Goal: Information Seeking & Learning: Learn about a topic

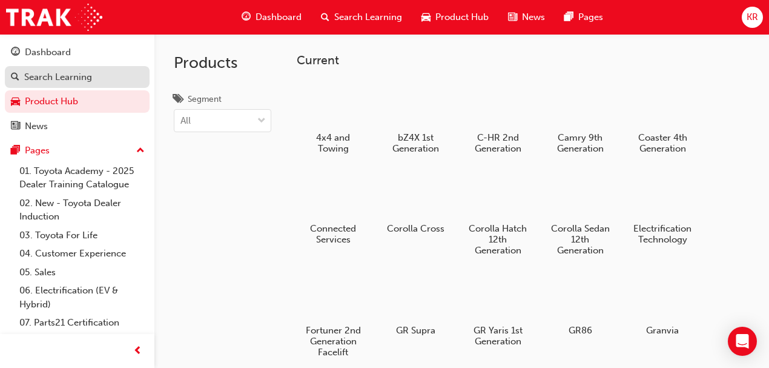
click at [66, 78] on div "Search Learning" at bounding box center [58, 77] width 68 height 14
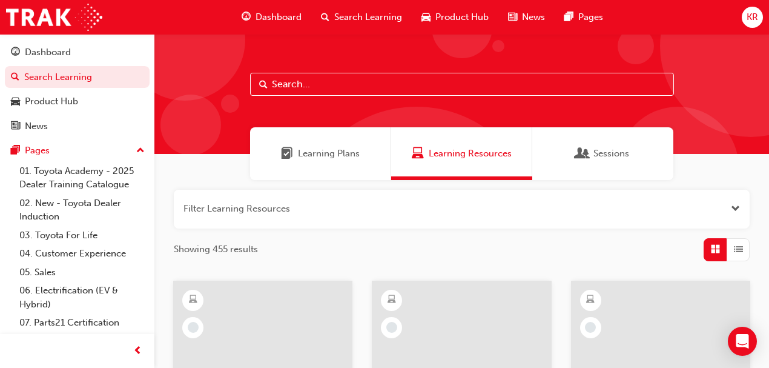
click at [318, 88] on input "text" at bounding box center [462, 84] width 424 height 23
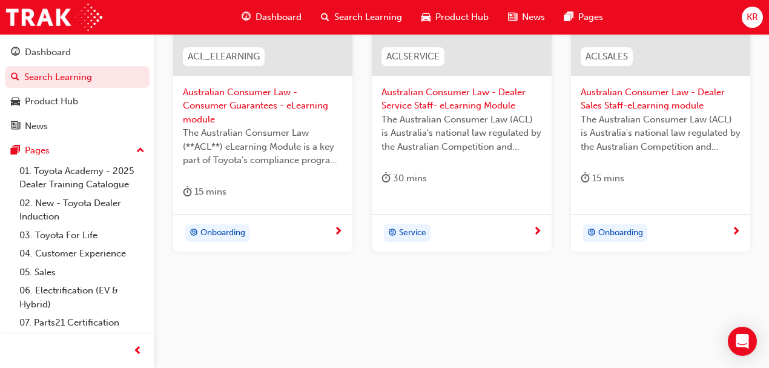
scroll to position [205, 0]
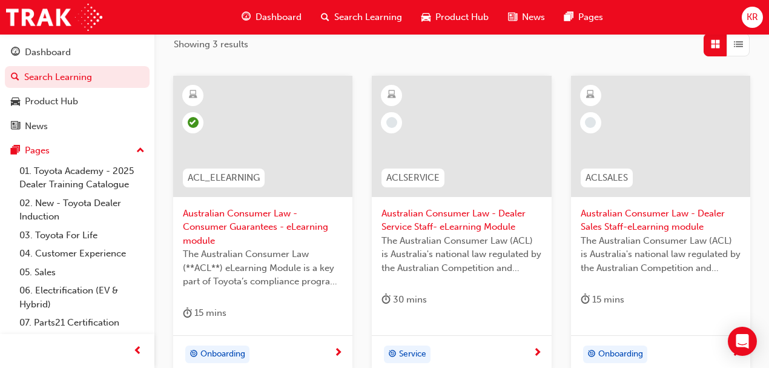
type input "ACL"
click at [735, 53] on div "button" at bounding box center [738, 44] width 23 height 23
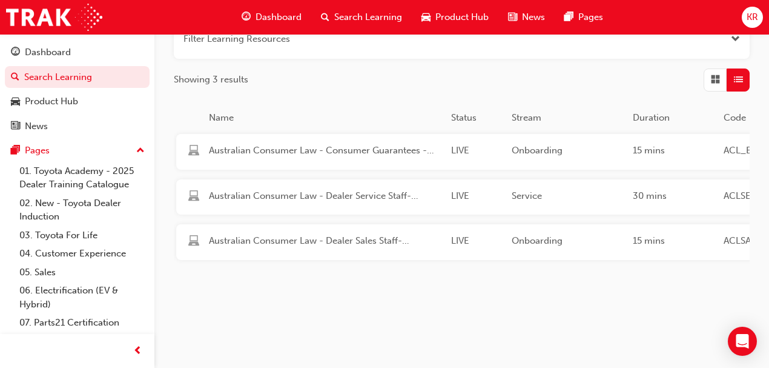
click at [738, 73] on span "List" at bounding box center [738, 80] width 9 height 14
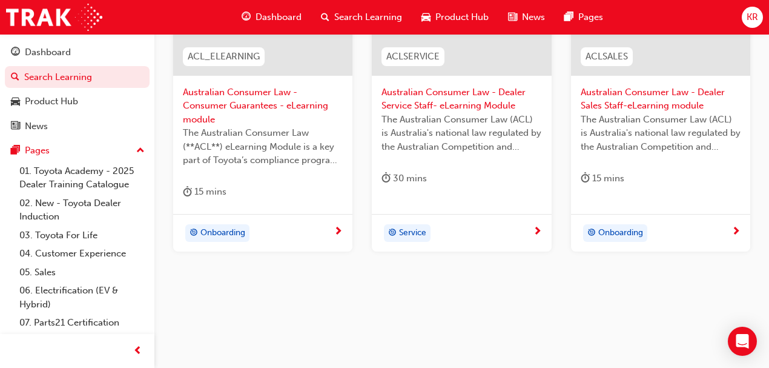
scroll to position [205, 0]
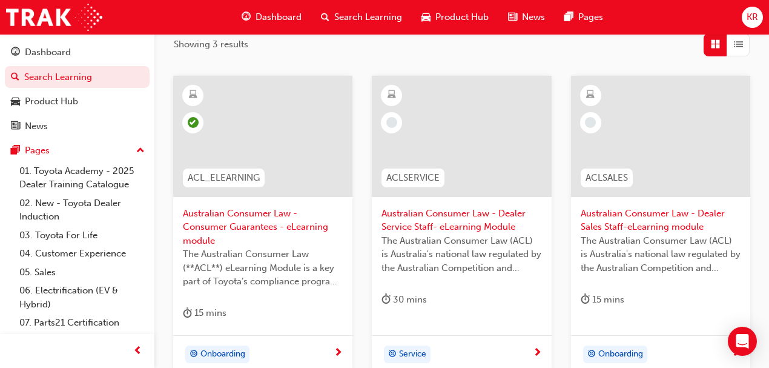
click at [269, 151] on div at bounding box center [262, 136] width 179 height 121
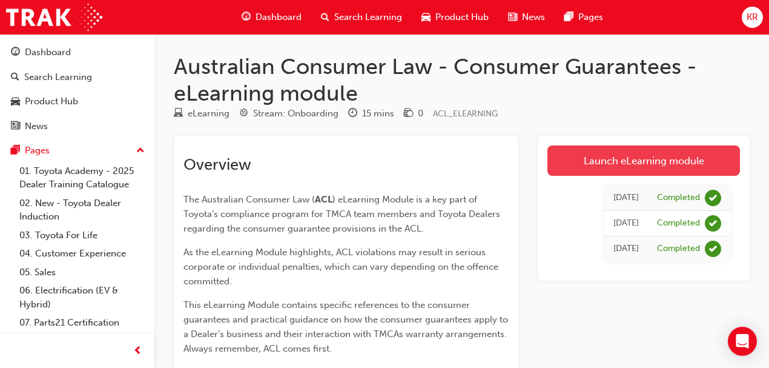
click at [646, 164] on link "Launch eLearning module" at bounding box center [643, 160] width 193 height 30
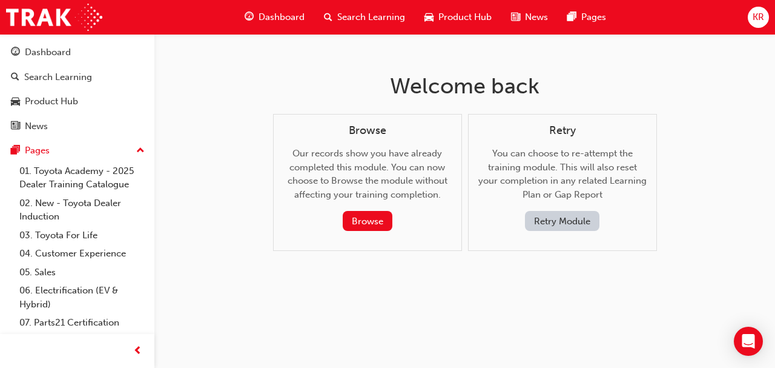
click at [555, 225] on button "Retry Module" at bounding box center [562, 221] width 74 height 20
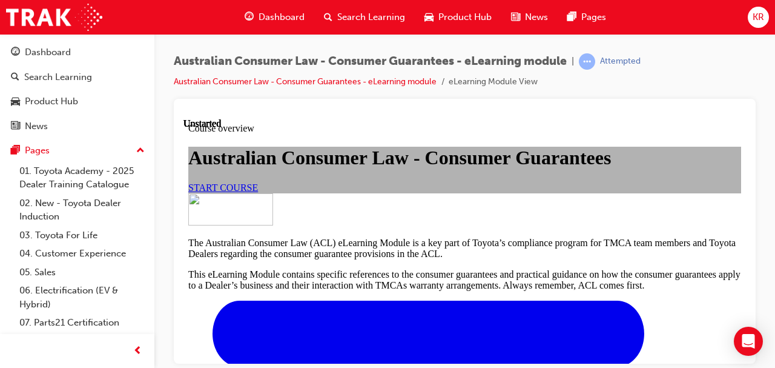
scroll to position [40, 0]
click at [258, 192] on span "START COURSE" at bounding box center [223, 187] width 70 height 10
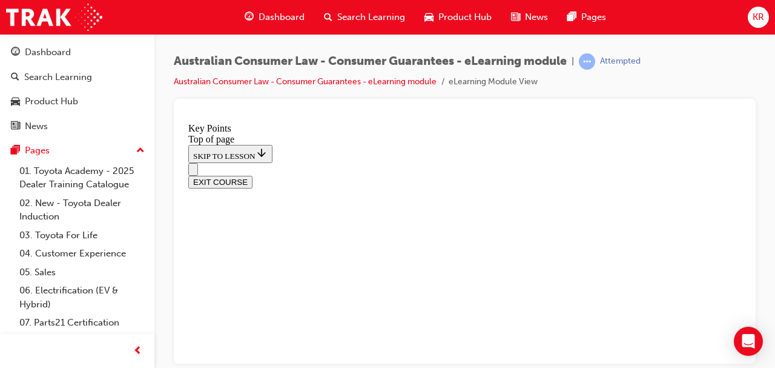
scroll to position [711, 0]
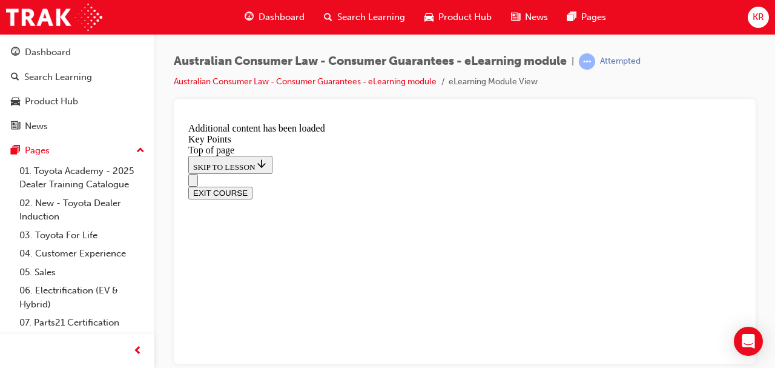
scroll to position [788, 0]
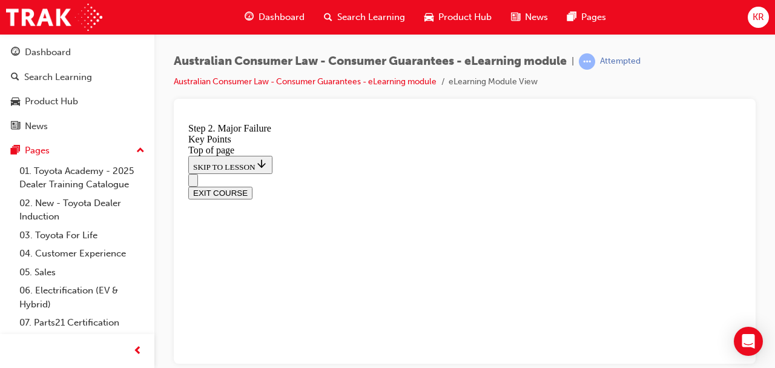
scroll to position [2360, 0]
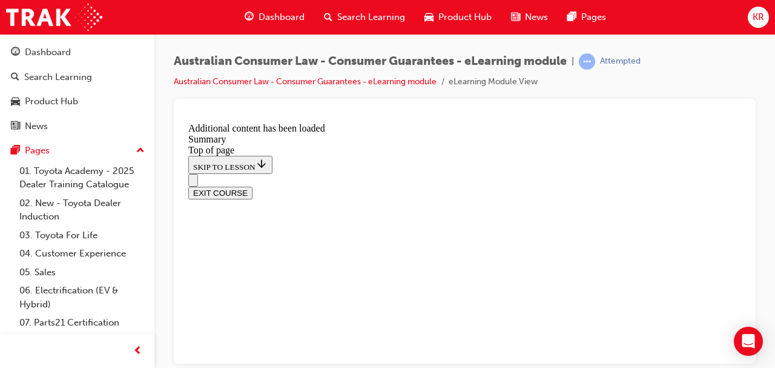
scroll to position [977, 0]
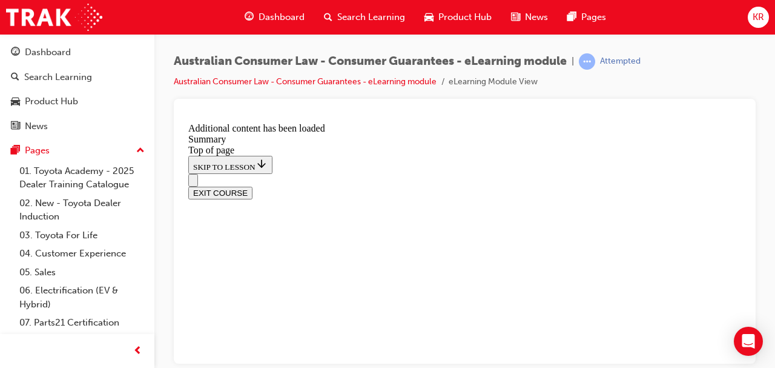
scroll to position [1102, 0]
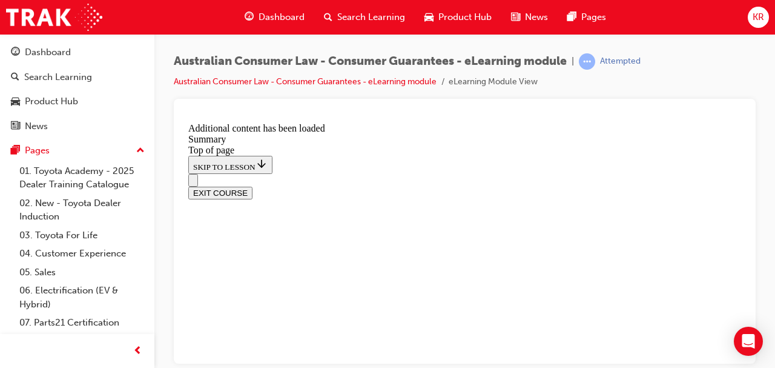
scroll to position [1397, 0]
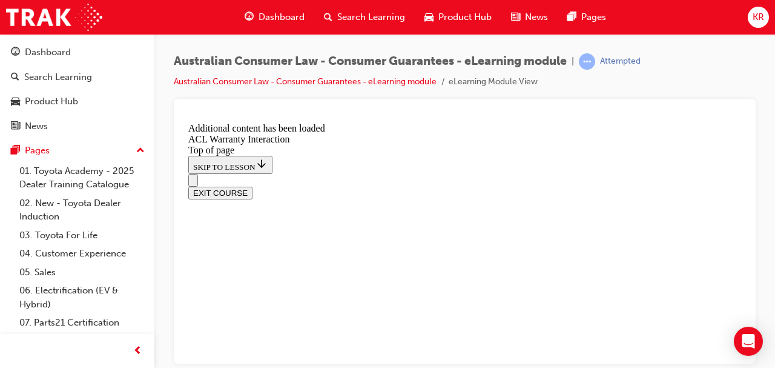
scroll to position [1540, 0]
click at [252, 186] on button "EXIT COURSE" at bounding box center [220, 192] width 64 height 13
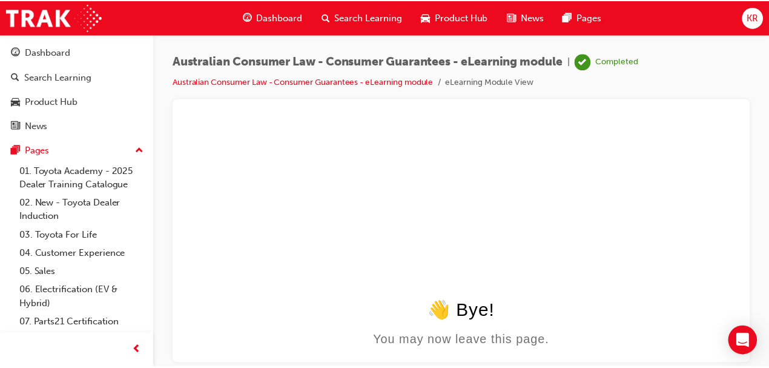
scroll to position [0, 0]
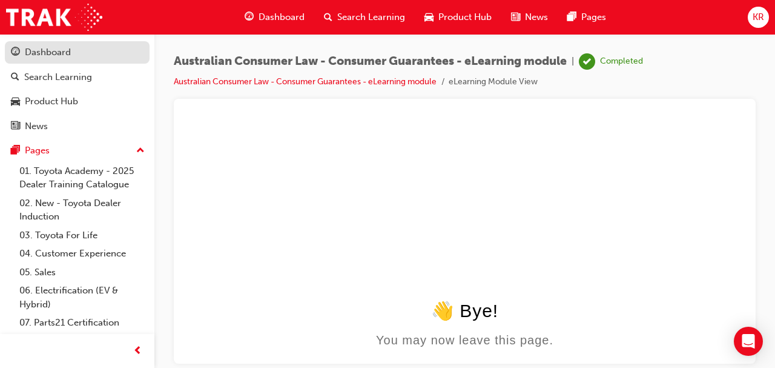
click at [45, 56] on div "Dashboard" at bounding box center [48, 52] width 46 height 14
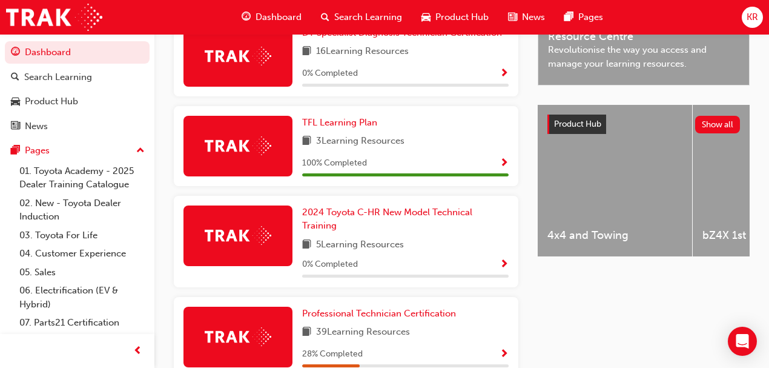
scroll to position [204, 0]
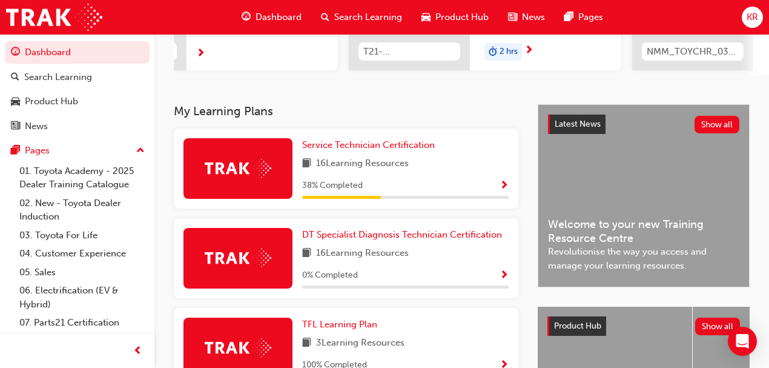
click at [333, 230] on div "DT Specialist Diagnosis Technician Certification 16 Learning Resources 0 % Comp…" at bounding box center [346, 258] width 344 height 80
click at [345, 239] on span "DT Specialist Diagnosis Technician Certification" at bounding box center [402, 234] width 200 height 11
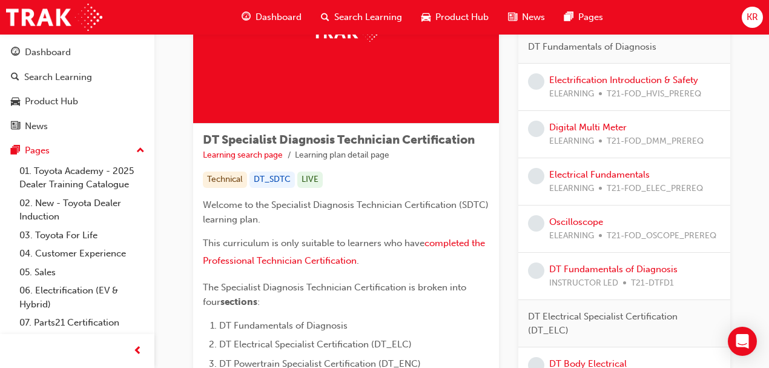
scroll to position [40, 0]
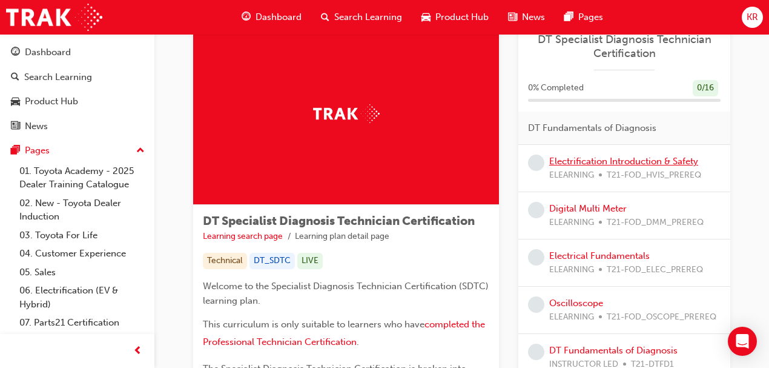
click at [572, 159] on link "Electrification Introduction & Safety" at bounding box center [623, 161] width 149 height 11
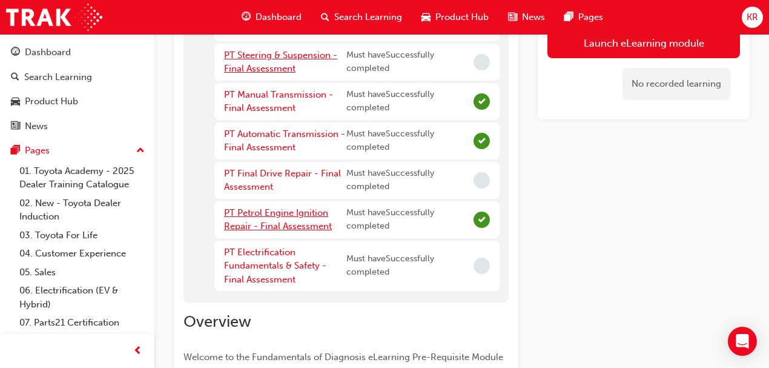
scroll to position [202, 0]
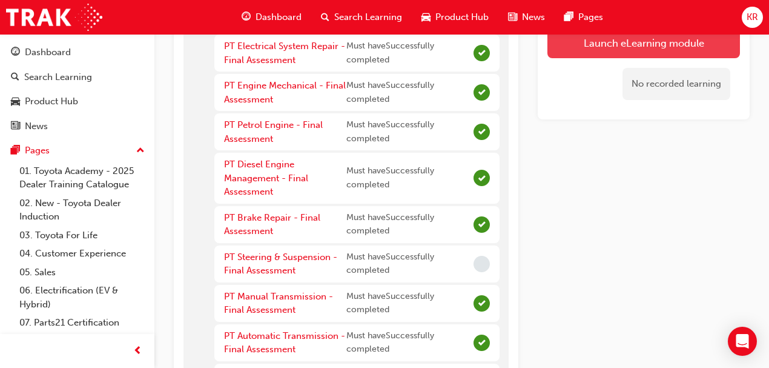
click at [578, 50] on button "Launch eLearning module" at bounding box center [643, 43] width 193 height 30
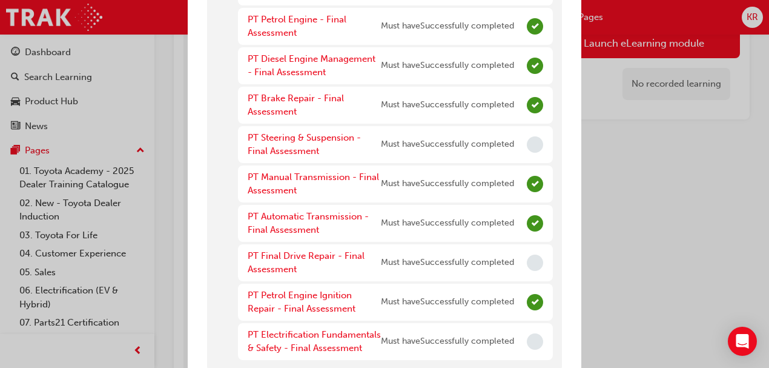
scroll to position [265, 0]
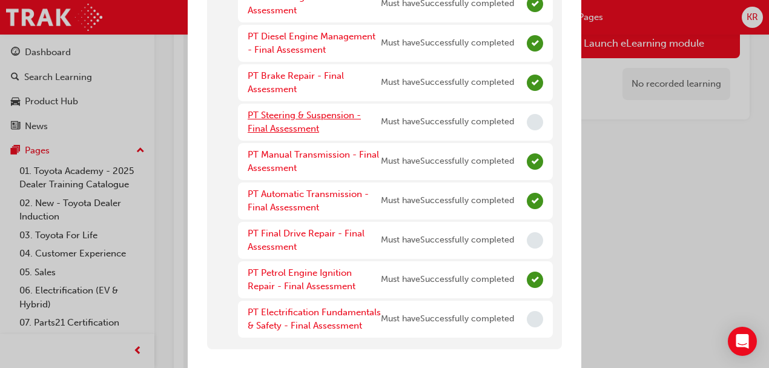
click at [337, 119] on link "PT Steering & Suspension - Final Assessment" at bounding box center [304, 122] width 113 height 25
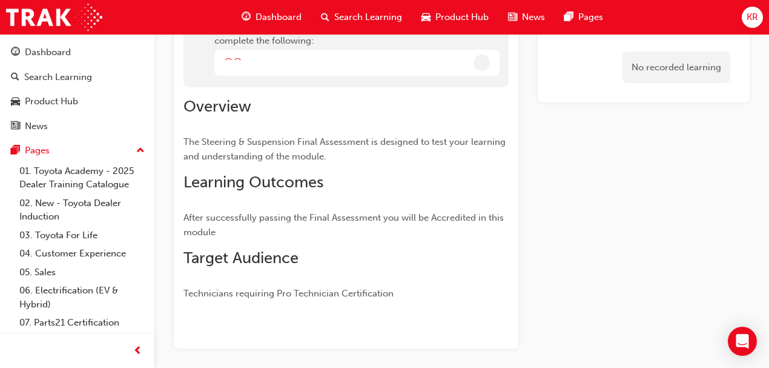
scroll to position [168, 0]
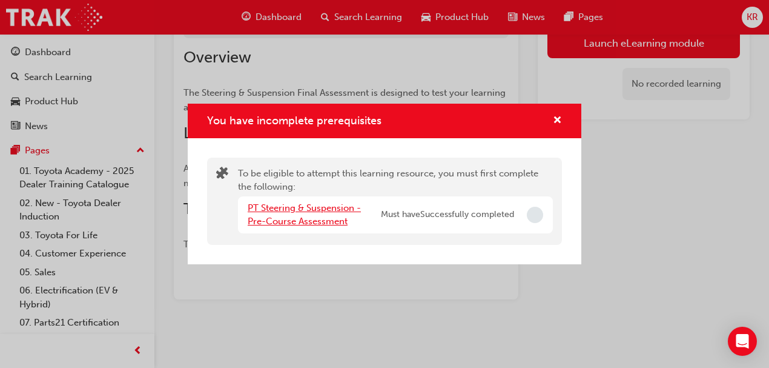
click at [259, 205] on link "PT Steering & Suspension - Pre-Course Assessment" at bounding box center [304, 214] width 113 height 25
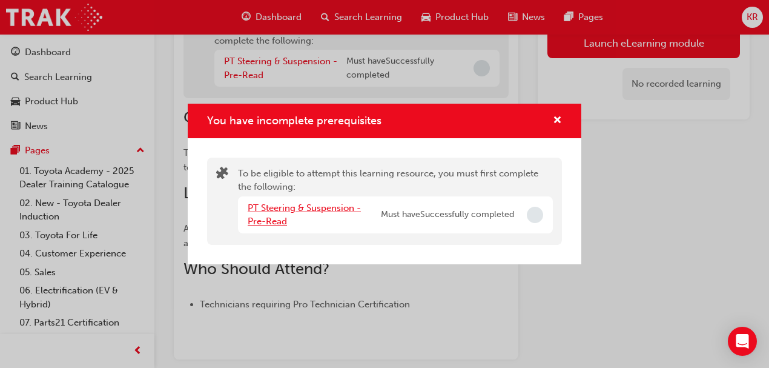
click at [295, 211] on link "PT Steering & Suspension - Pre-Read" at bounding box center [304, 214] width 113 height 25
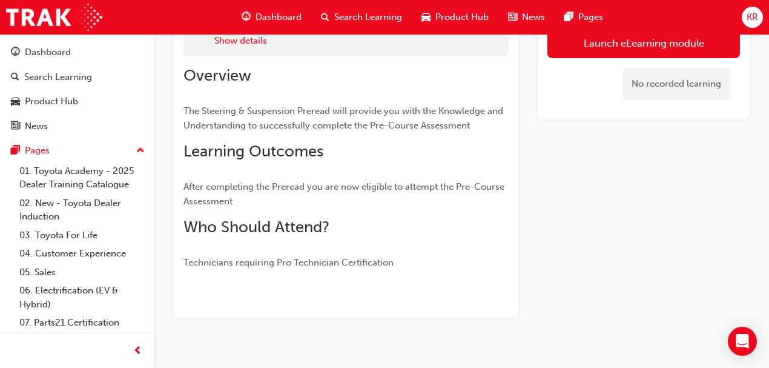
scroll to position [126, 0]
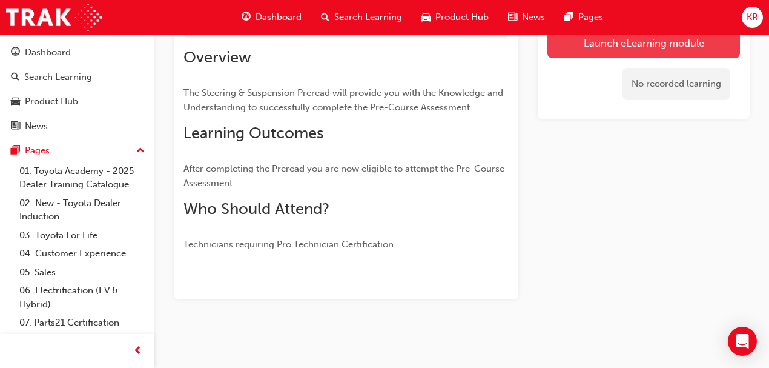
click at [582, 39] on link "Launch eLearning module" at bounding box center [643, 43] width 193 height 30
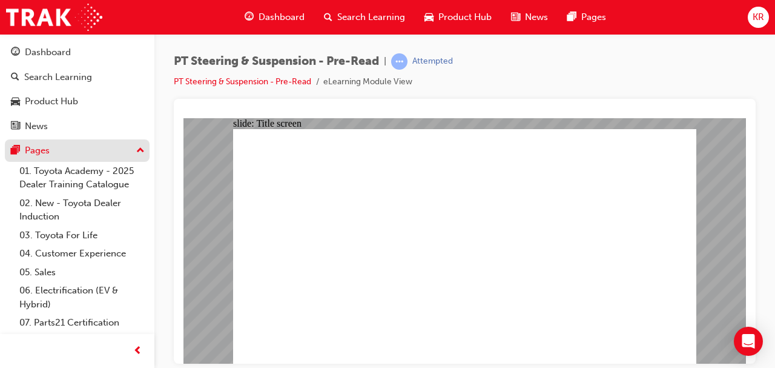
click at [62, 155] on div "Pages" at bounding box center [77, 150] width 133 height 15
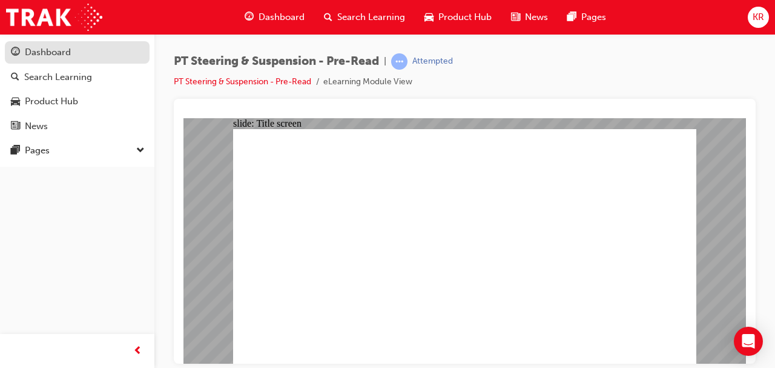
click at [69, 46] on div "Dashboard" at bounding box center [48, 52] width 46 height 14
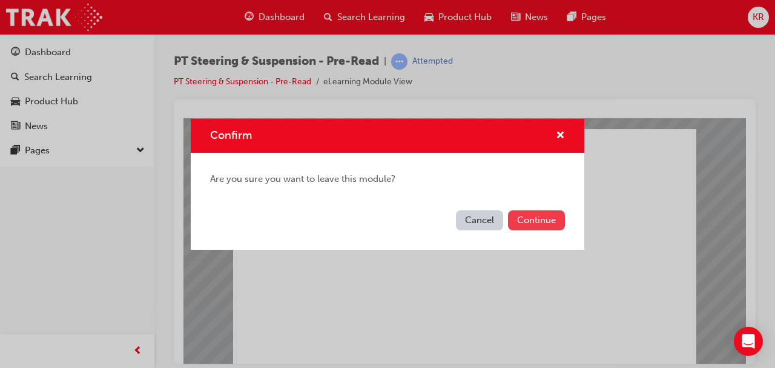
click at [534, 223] on button "Continue" at bounding box center [536, 220] width 57 height 20
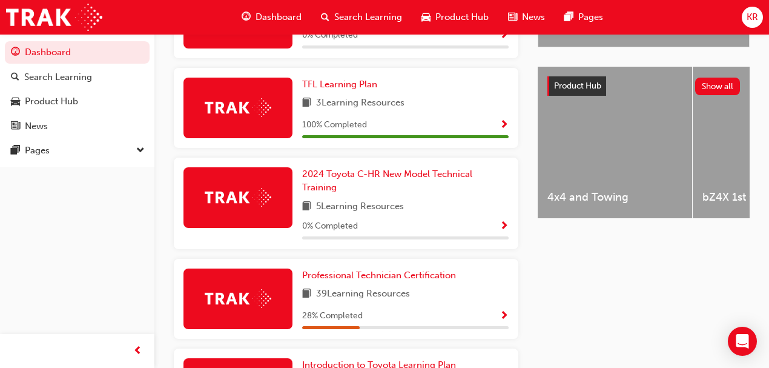
scroll to position [524, 0]
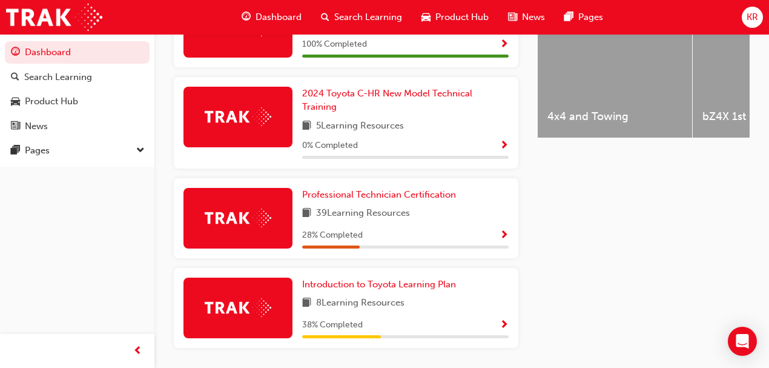
click at [338, 190] on div "Professional Technician Certification 39 Learning Resources 28 % Completed" at bounding box center [346, 218] width 344 height 80
click at [347, 206] on div "Professional Technician Certification 39 Learning Resources 28 % Completed" at bounding box center [405, 218] width 206 height 61
click at [348, 200] on span "Professional Technician Certification" at bounding box center [379, 194] width 154 height 11
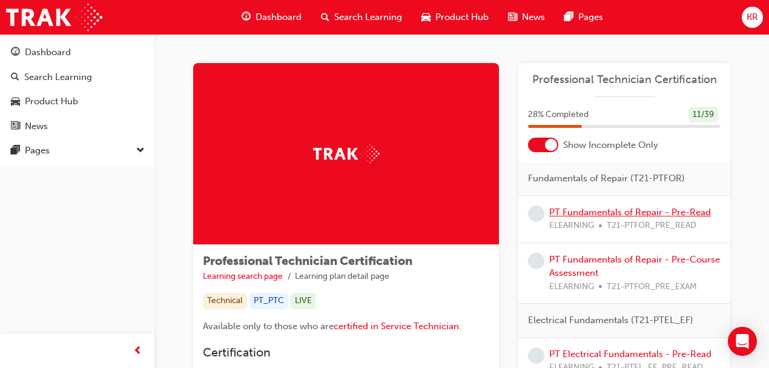
click at [619, 209] on link "PT Fundamentals of Repair - Pre-Read" at bounding box center [630, 211] width 162 height 11
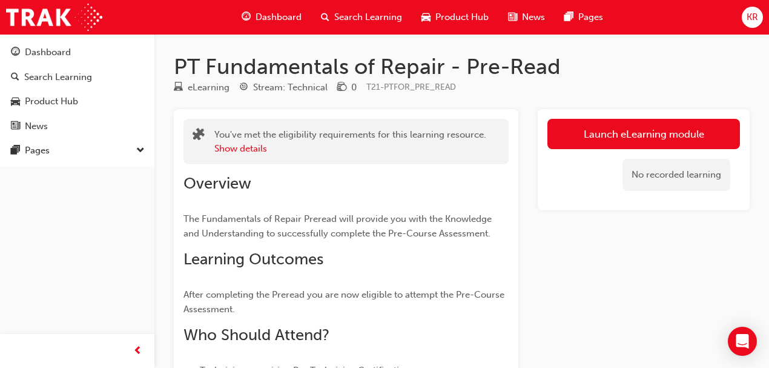
scroll to position [40, 0]
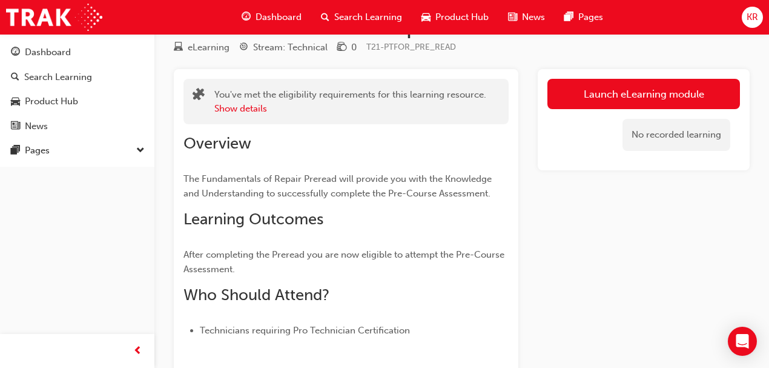
click at [636, 110] on div "No recorded learning" at bounding box center [643, 134] width 193 height 51
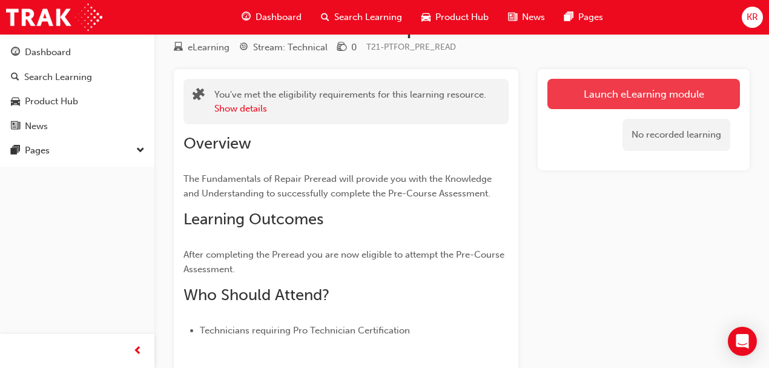
click at [627, 96] on link "Launch eLearning module" at bounding box center [643, 94] width 193 height 30
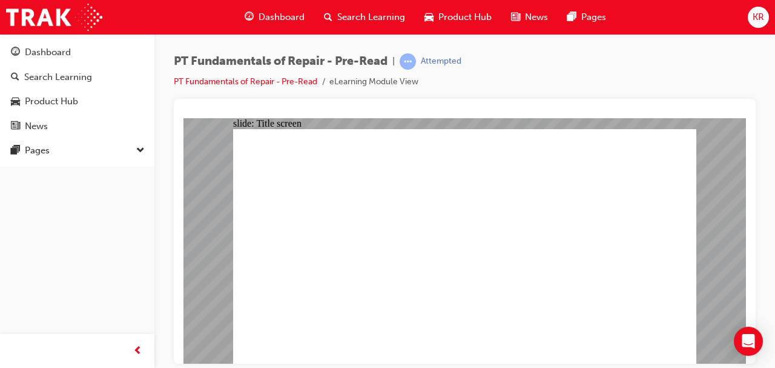
click at [756, 19] on span "KR" at bounding box center [759, 17] width 12 height 14
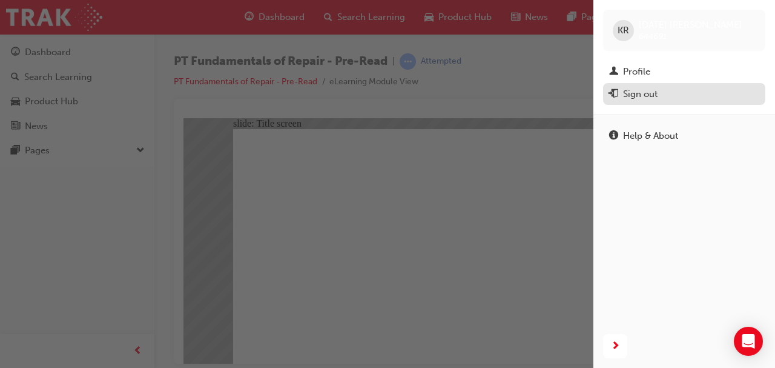
click at [606, 97] on button "Sign out" at bounding box center [684, 94] width 162 height 22
